Goal: Task Accomplishment & Management: Manage account settings

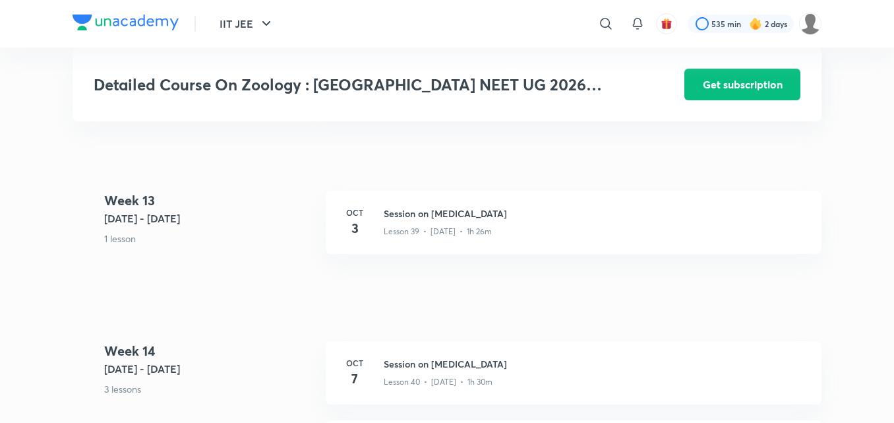
scroll to position [4295, 0]
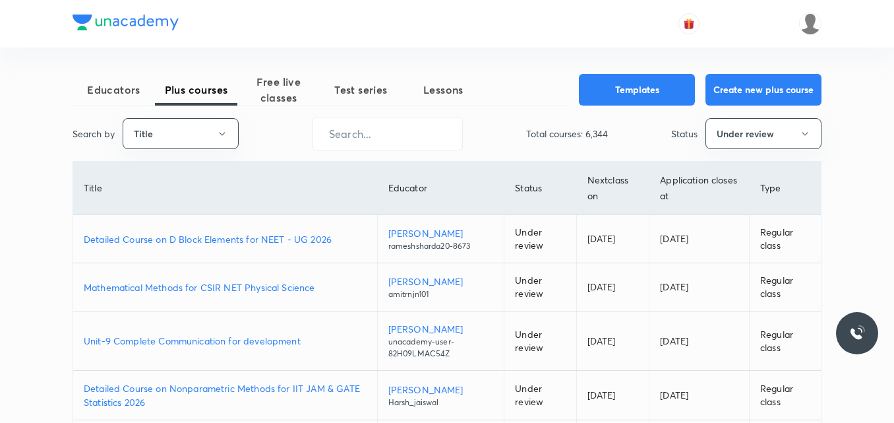
click at [271, 239] on p "Detailed Course on D Block Elements for NEET - UG 2026" at bounding box center [225, 239] width 283 height 14
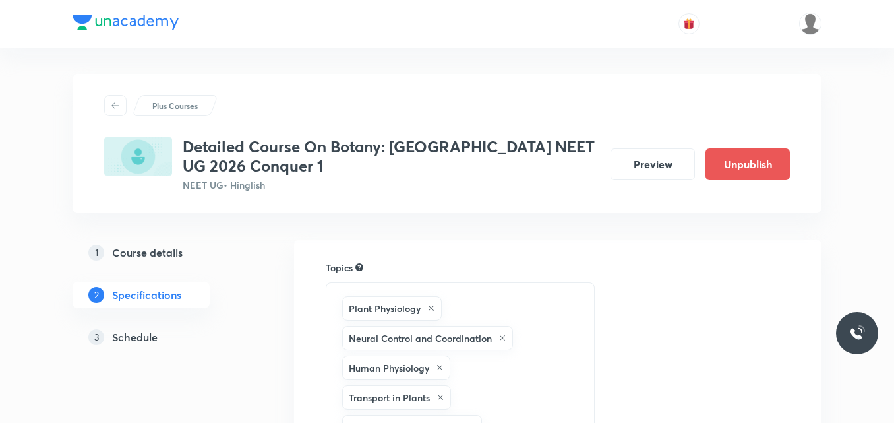
click at [149, 338] on h5 "Schedule" at bounding box center [135, 337] width 46 height 16
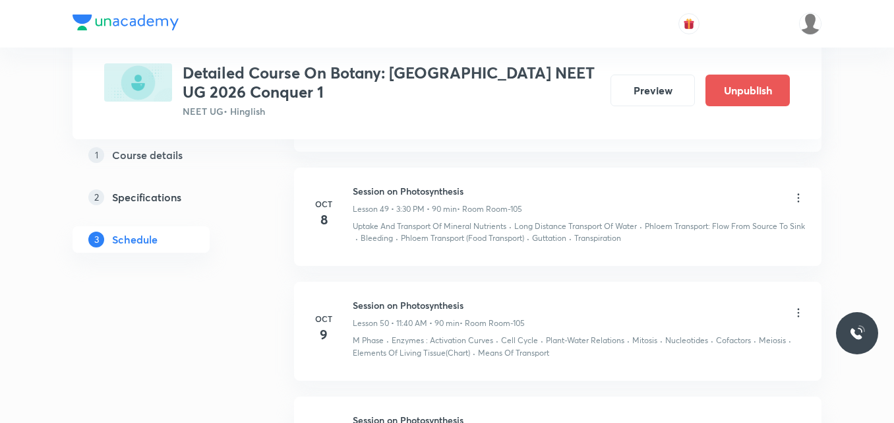
scroll to position [5791, 0]
click at [797, 199] on icon at bounding box center [798, 197] width 13 height 13
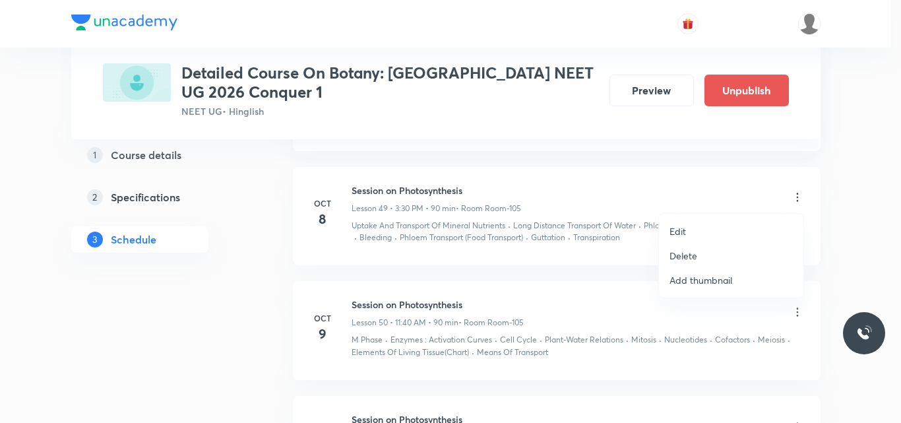
click at [189, 317] on div at bounding box center [450, 211] width 901 height 423
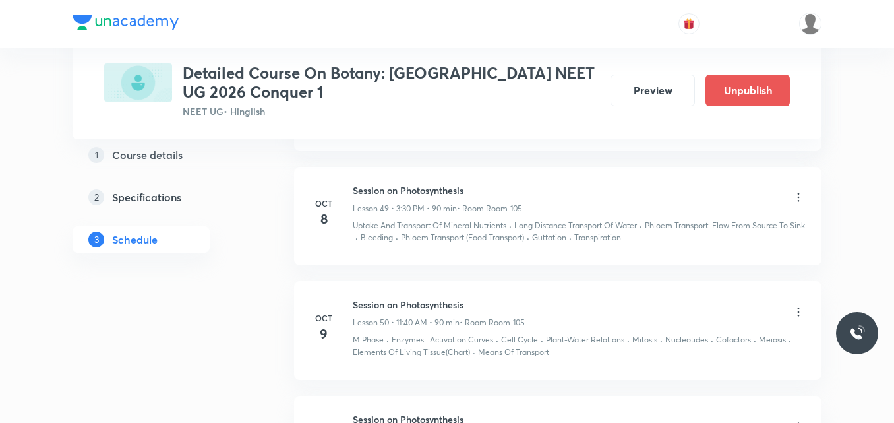
click at [801, 312] on icon at bounding box center [798, 311] width 13 height 13
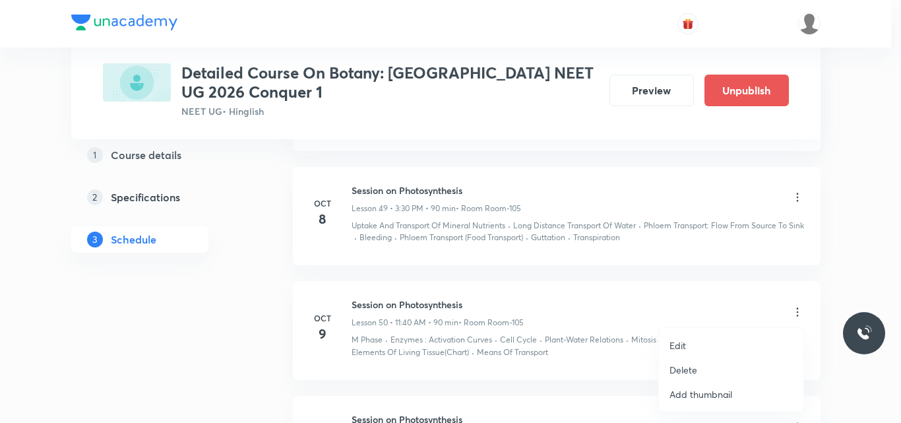
click at [680, 349] on p "Edit" at bounding box center [678, 345] width 16 height 14
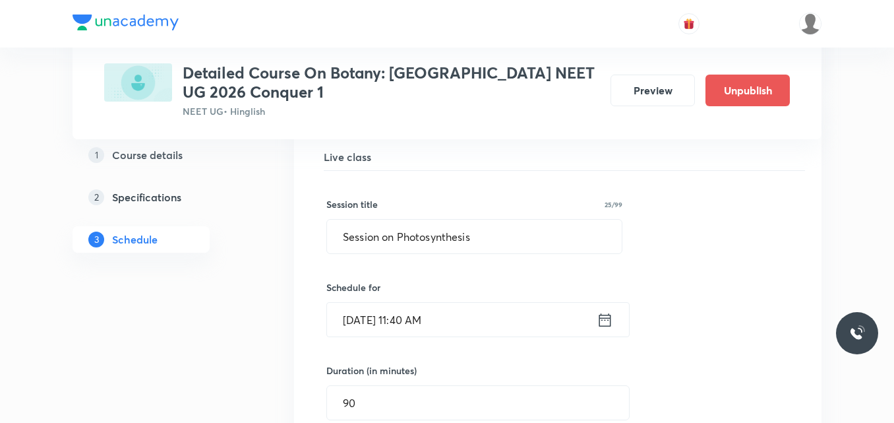
scroll to position [5297, 0]
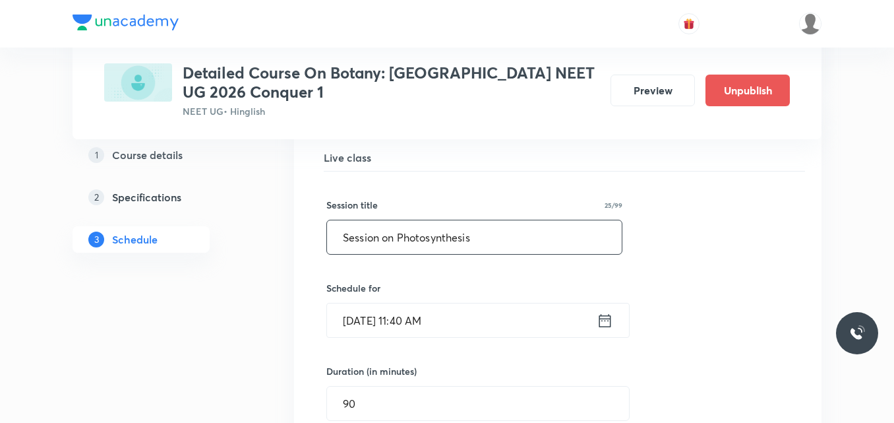
drag, startPoint x: 400, startPoint y: 239, endPoint x: 472, endPoint y: 241, distance: 71.9
click at [472, 241] on input "Session on Photosynthesis" at bounding box center [474, 237] width 295 height 34
type input "Session on Respiration"
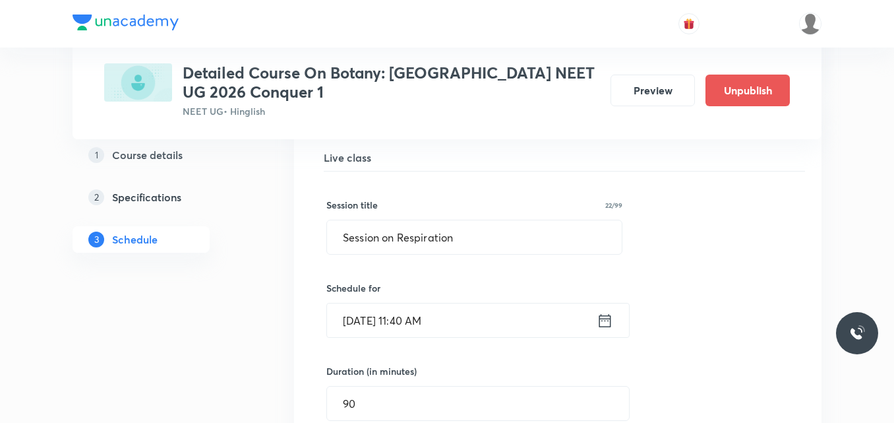
click at [606, 326] on icon at bounding box center [605, 320] width 16 height 18
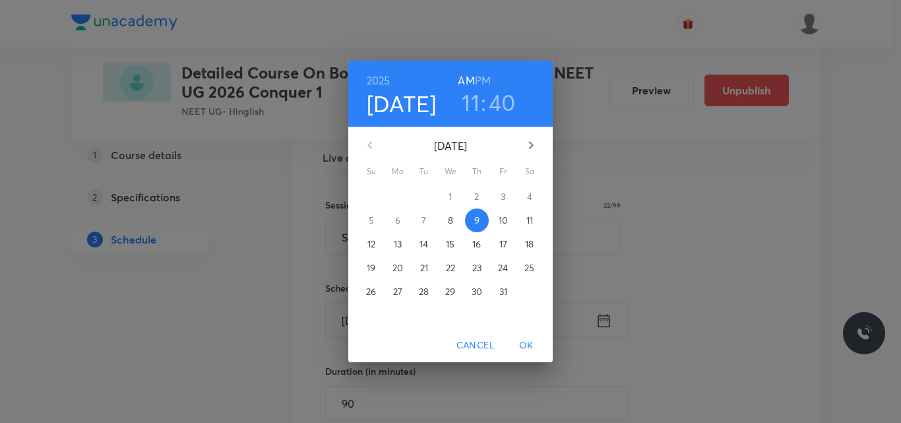
click at [529, 351] on span "OK" at bounding box center [527, 345] width 32 height 16
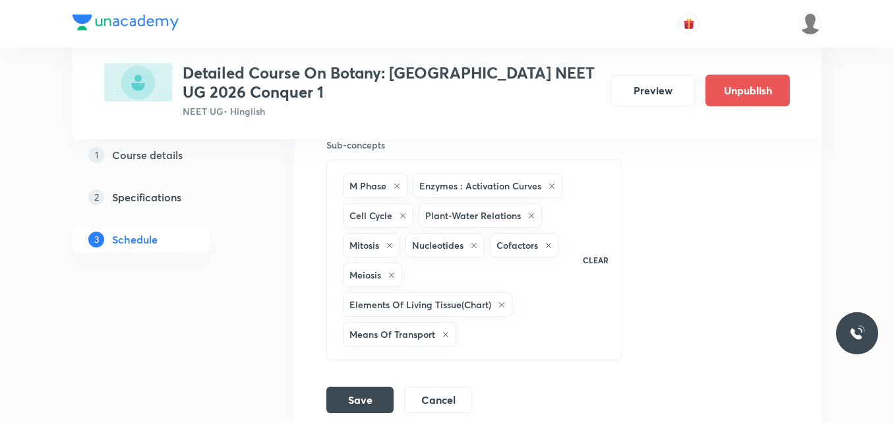
scroll to position [5782, 0]
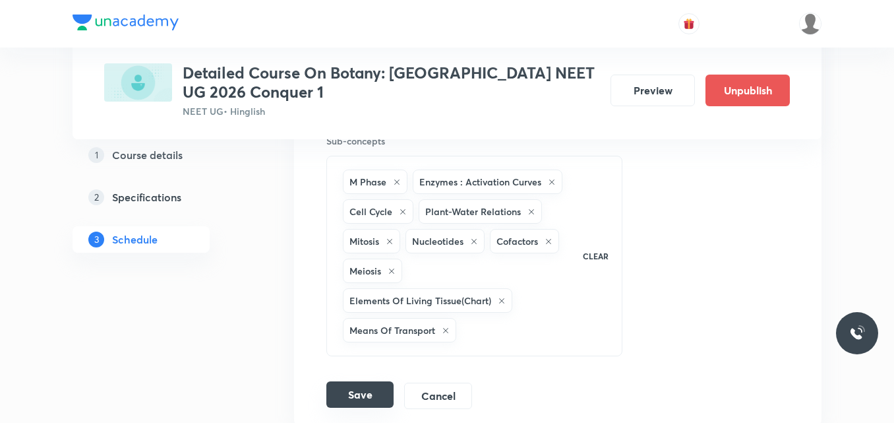
click at [373, 397] on button "Save" at bounding box center [360, 394] width 67 height 26
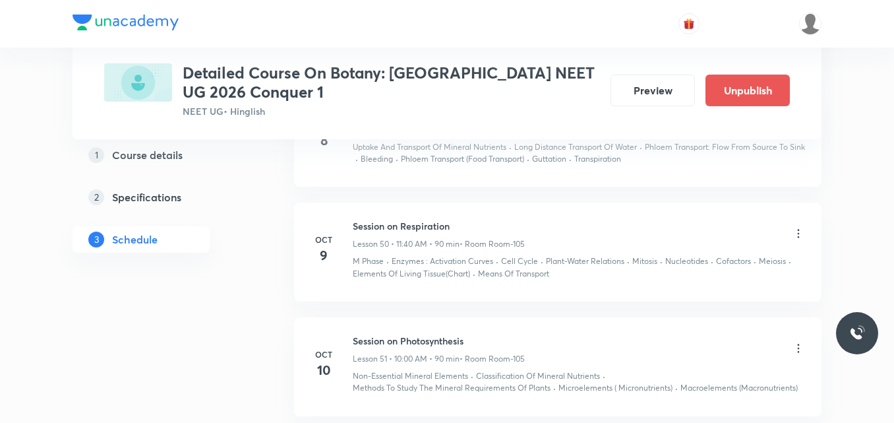
scroll to position [5274, 0]
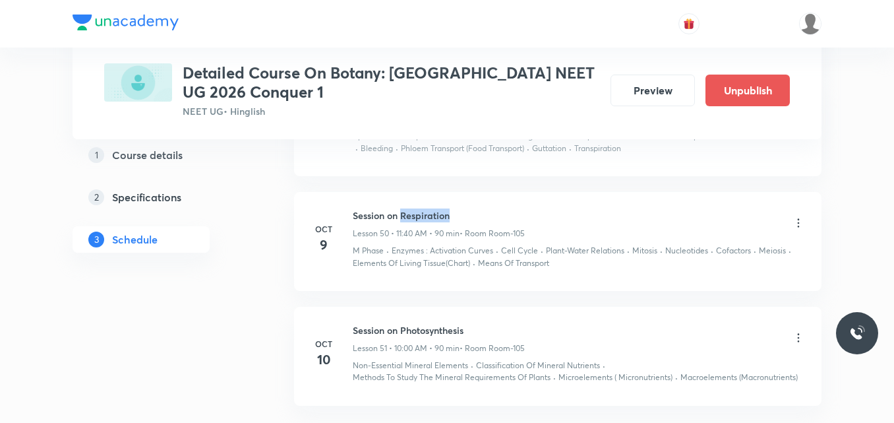
drag, startPoint x: 401, startPoint y: 215, endPoint x: 470, endPoint y: 214, distance: 69.3
click at [470, 214] on h6 "Session on Respiration" at bounding box center [439, 215] width 172 height 14
copy h6 "Respiration"
click at [799, 342] on icon at bounding box center [799, 337] width 2 height 9
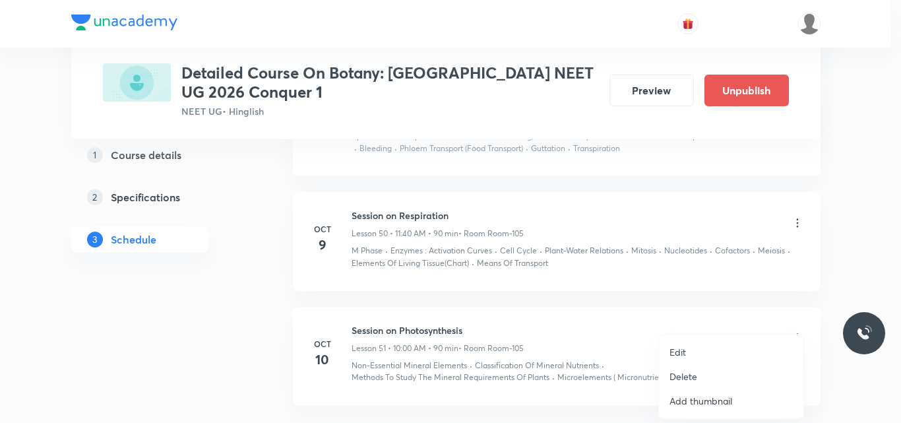
click at [677, 351] on p "Edit" at bounding box center [678, 352] width 16 height 14
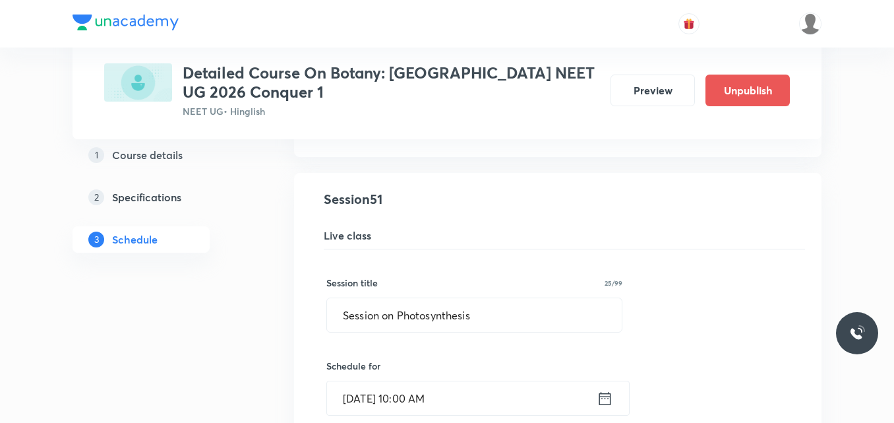
scroll to position [5341, 0]
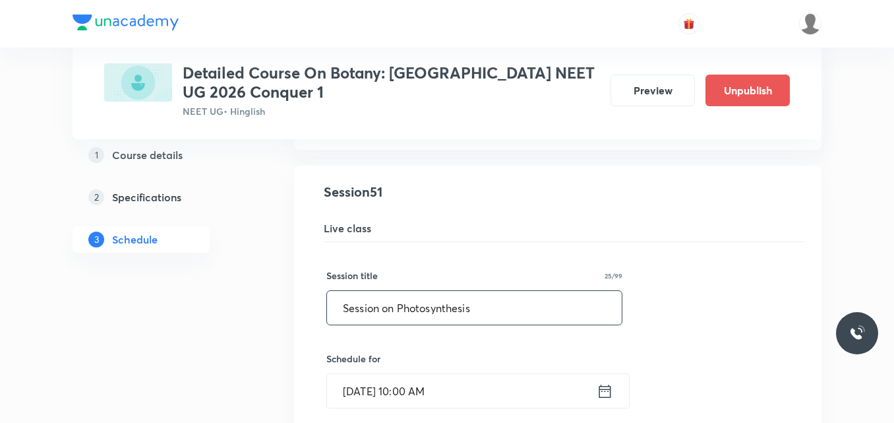
drag, startPoint x: 399, startPoint y: 306, endPoint x: 481, endPoint y: 321, distance: 83.2
click at [481, 321] on input "Session on Photosynthesis" at bounding box center [474, 308] width 295 height 34
paste input "Respiration"
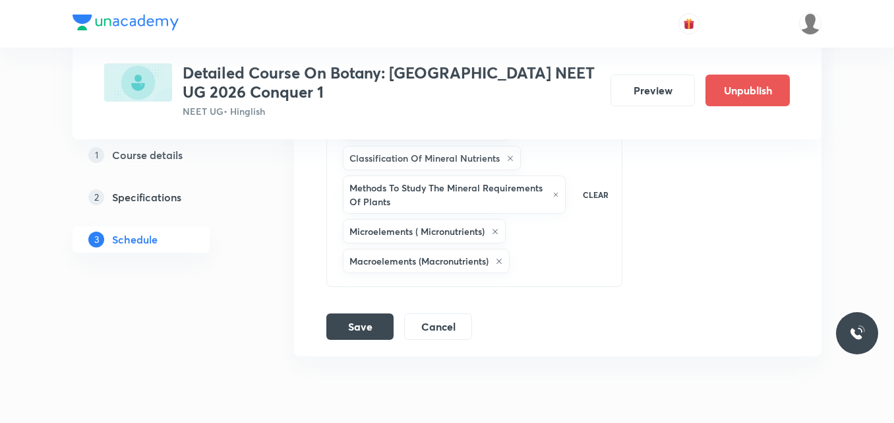
scroll to position [6008, 0]
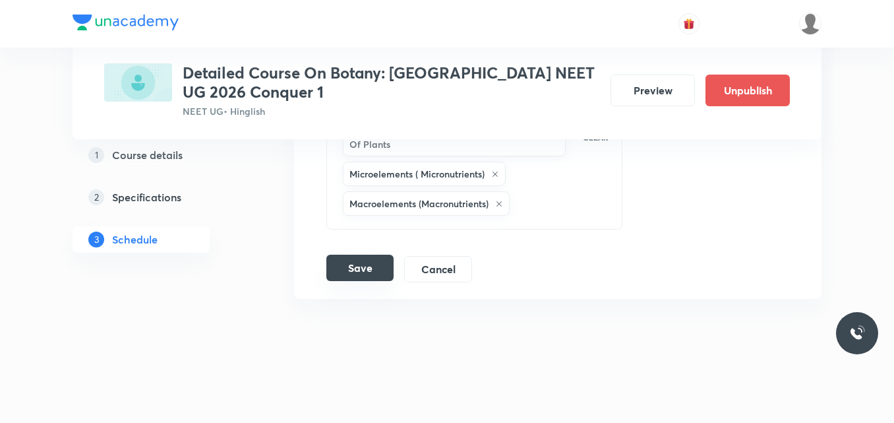
type input "Session on Respiration"
click at [361, 270] on button "Save" at bounding box center [360, 268] width 67 height 26
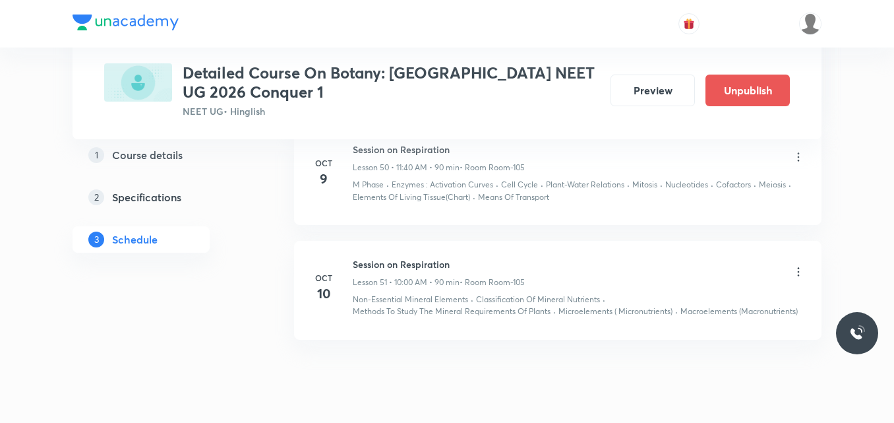
scroll to position [5332, 0]
